Goal: Information Seeking & Learning: Learn about a topic

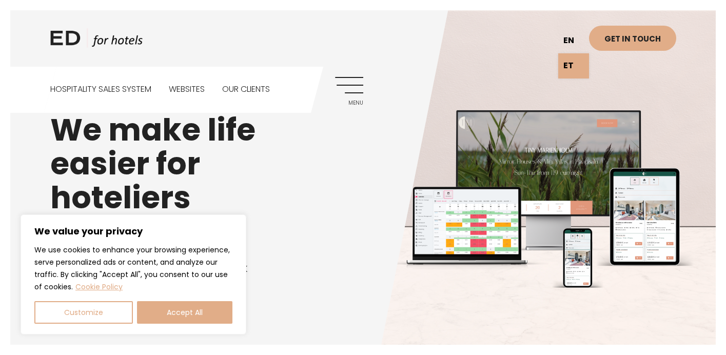
click at [571, 36] on link "en" at bounding box center [574, 40] width 31 height 25
click at [483, 51] on div "ED HOTELS en ET Get in touch" at bounding box center [363, 33] width 626 height 67
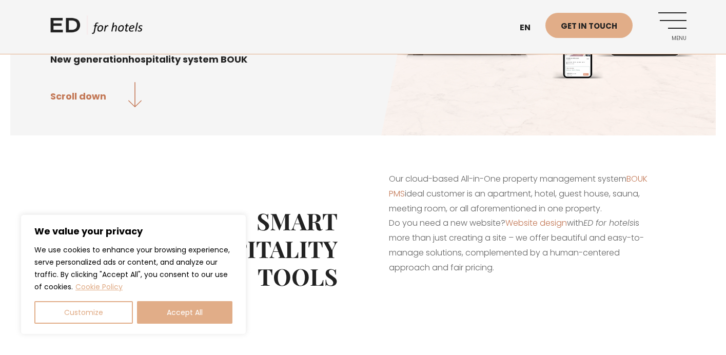
scroll to position [336, 0]
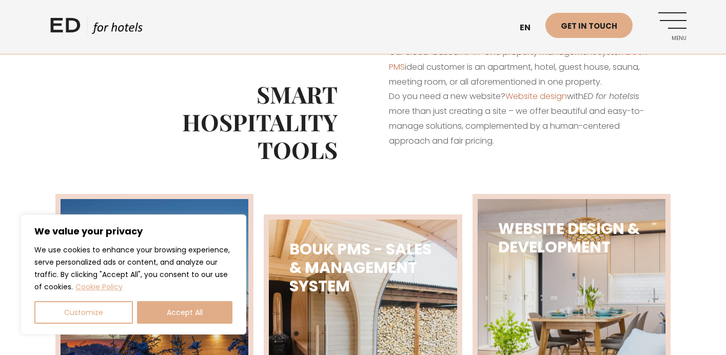
click at [98, 283] on link "Cookie Policy" at bounding box center [99, 286] width 48 height 11
drag, startPoint x: 189, startPoint y: 314, endPoint x: 218, endPoint y: 306, distance: 30.1
click at [189, 314] on button "Accept All" at bounding box center [184, 312] width 95 height 23
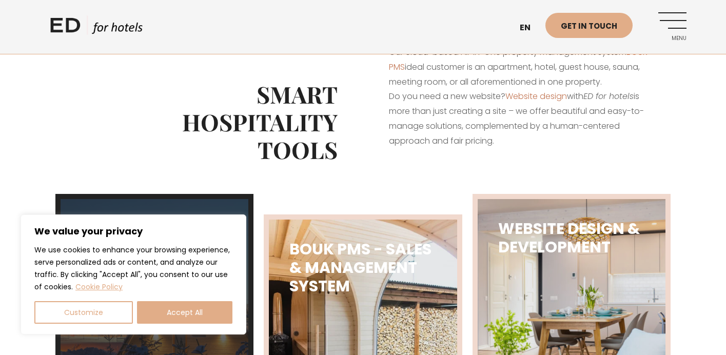
checkbox input "true"
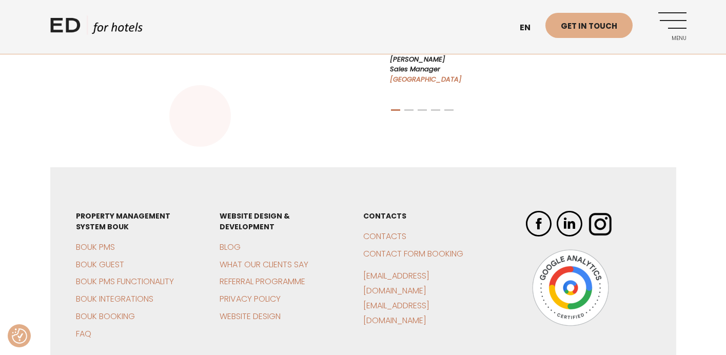
scroll to position [2550, 0]
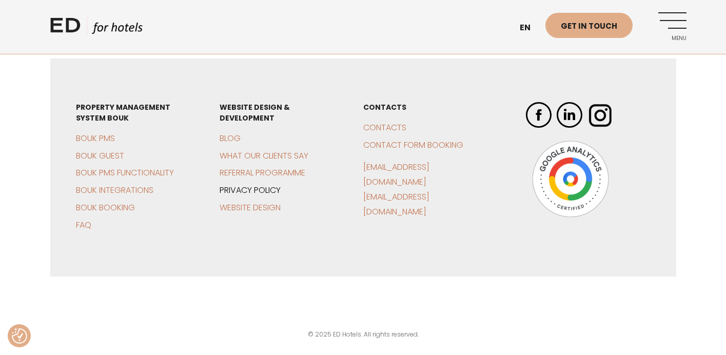
click at [255, 195] on link "Privacy policy" at bounding box center [250, 190] width 61 height 12
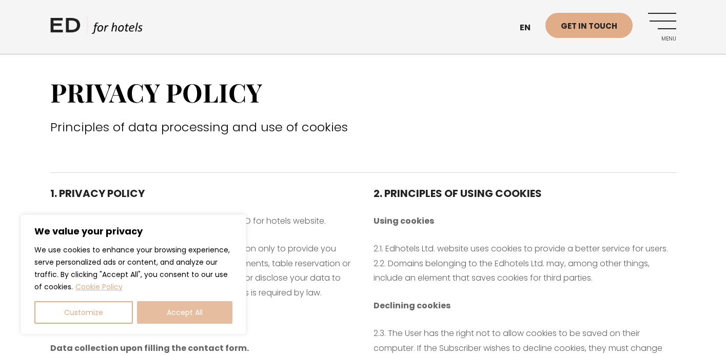
click at [196, 310] on button "Accept All" at bounding box center [184, 312] width 95 height 23
checkbox input "true"
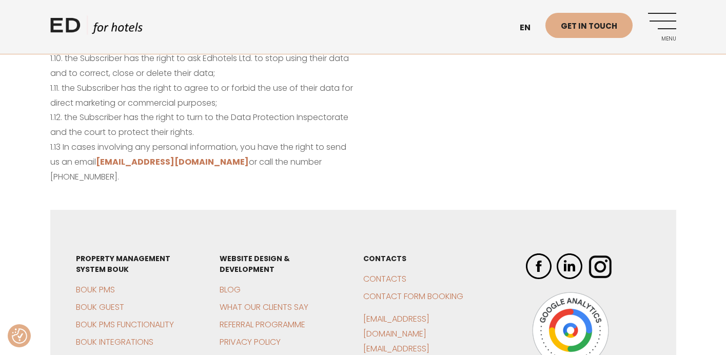
scroll to position [931, 0]
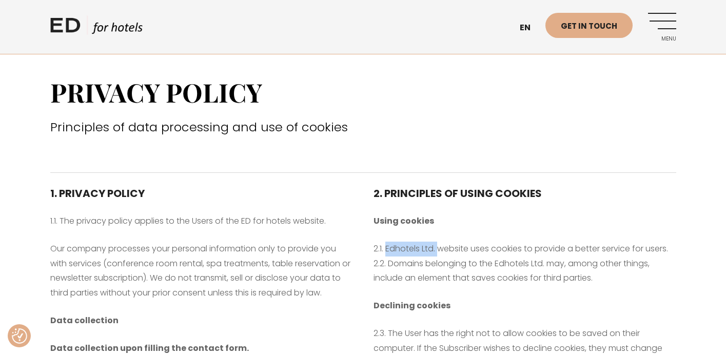
drag, startPoint x: 438, startPoint y: 247, endPoint x: 386, endPoint y: 246, distance: 51.9
click at [386, 246] on p "2.1. Edhotels Ltd. website uses cookies to provide a better service for users. …" at bounding box center [525, 264] width 303 height 44
copy p "Edhotels Ltd."
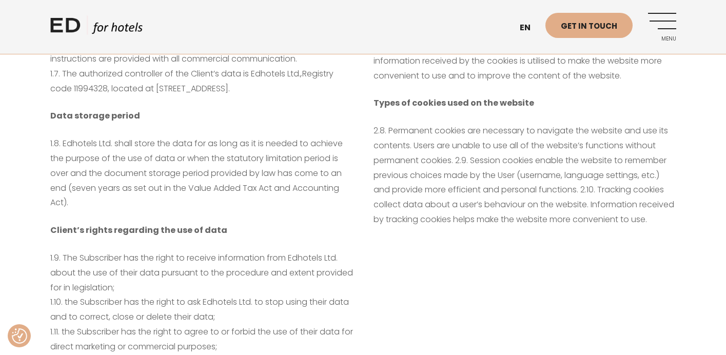
scroll to position [618, 0]
